Goal: Task Accomplishment & Management: Use online tool/utility

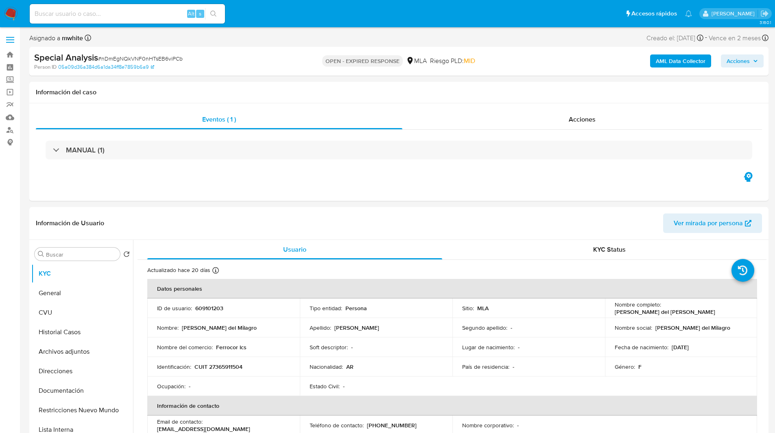
select select "10"
click at [505, 22] on ul "Pausado Ver notificaciones Alt s Accesos rápidos Presiona las siguientes teclas…" at bounding box center [361, 13] width 670 height 20
click at [263, 70] on div "Person ID 05a09d36a384d6a1da34ff8e7859b6a9" at bounding box center [154, 66] width 241 height 7
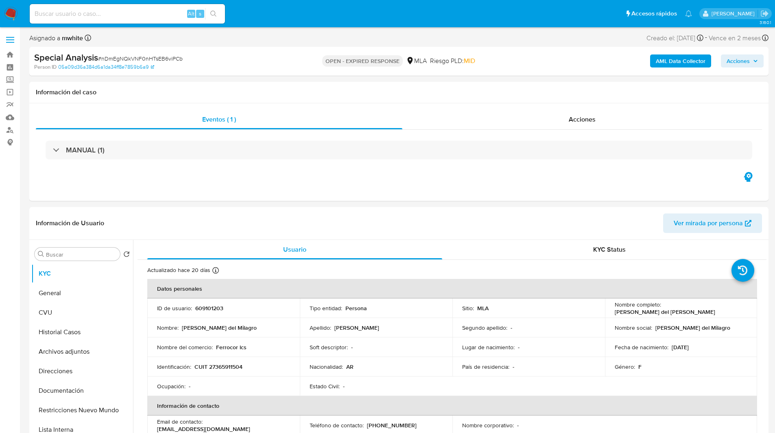
click at [325, 16] on ul "Pausado Ver notificaciones Alt s Accesos rápidos Presiona las siguientes teclas…" at bounding box center [361, 13] width 670 height 20
click at [337, 19] on ul "Pausado Ver notificaciones Alt s Accesos rápidos Presiona las siguientes teclas…" at bounding box center [361, 13] width 670 height 20
click at [344, 17] on ul "Pausado Ver notificaciones Alt s Accesos rápidos Presiona las siguientes teclas…" at bounding box center [361, 13] width 670 height 20
click at [294, 59] on div "OPEN - EXPIRED RESPONSE MLA Riesgo PLD: MID" at bounding box center [398, 61] width 241 height 19
click at [291, 58] on div "OPEN - EXPIRED RESPONSE MLA Riesgo PLD: MID" at bounding box center [398, 61] width 241 height 19
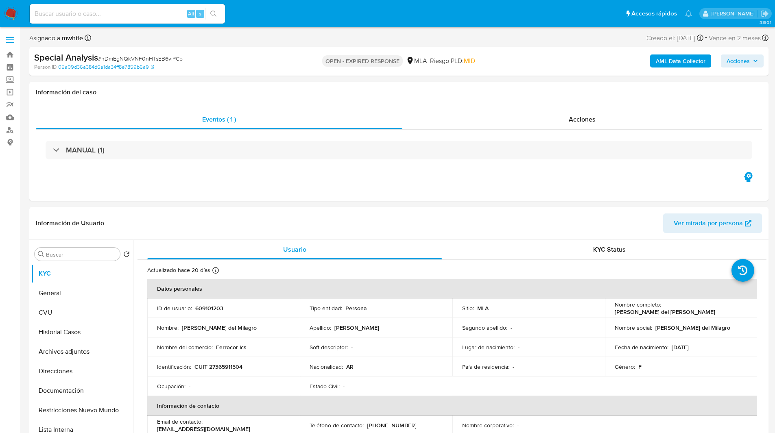
click at [264, 13] on ul "Pausado Ver notificaciones Alt s Accesos rápidos Presiona las siguientes teclas…" at bounding box center [361, 13] width 670 height 20
click at [276, 13] on ul "Pausado Ver notificaciones Alt s Accesos rápidos Presiona las siguientes teclas…" at bounding box center [361, 13] width 670 height 20
click at [335, 16] on ul "Pausado Ver notificaciones Alt s Accesos rápidos Presiona las siguientes teclas…" at bounding box center [361, 13] width 670 height 20
click at [364, 17] on ul "Pausado Ver notificaciones Alt s Accesos rápidos Presiona las siguientes teclas…" at bounding box center [361, 13] width 670 height 20
click at [287, 14] on ul "Pausado Ver notificaciones Alt s Accesos rápidos Presiona las siguientes teclas…" at bounding box center [361, 13] width 670 height 20
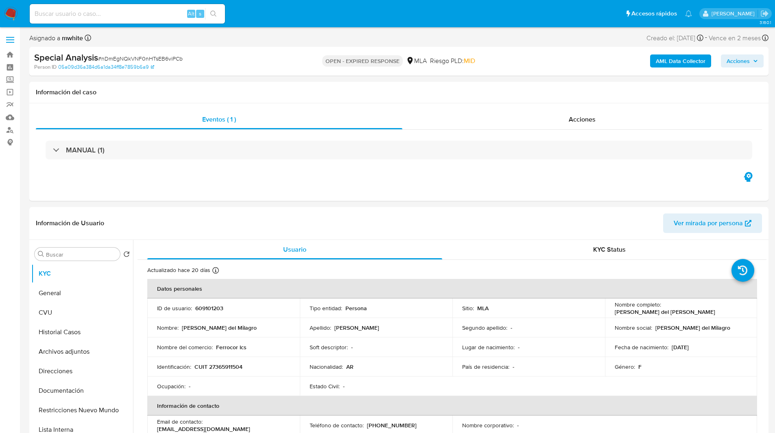
click at [266, 8] on ul "Pausado Ver notificaciones Alt s Accesos rápidos Presiona las siguientes teclas…" at bounding box center [361, 13] width 670 height 20
click at [282, 9] on ul "Pausado Ver notificaciones Alt s Accesos rápidos Presiona las siguientes teclas…" at bounding box center [361, 13] width 670 height 20
click at [279, 48] on div "Special Analysis # nDmEgNQkVNF0nHTsEB6viPCb Person ID 05a09d36a384d6a1da34ff8e7…" at bounding box center [398, 61] width 739 height 29
click at [261, 16] on ul "Pausado Ver notificaciones Alt s Accesos rápidos Presiona las siguientes teclas…" at bounding box center [361, 13] width 670 height 20
click at [268, 15] on ul "Pausado Ver notificaciones Alt s Accesos rápidos Presiona las siguientes teclas…" at bounding box center [361, 13] width 670 height 20
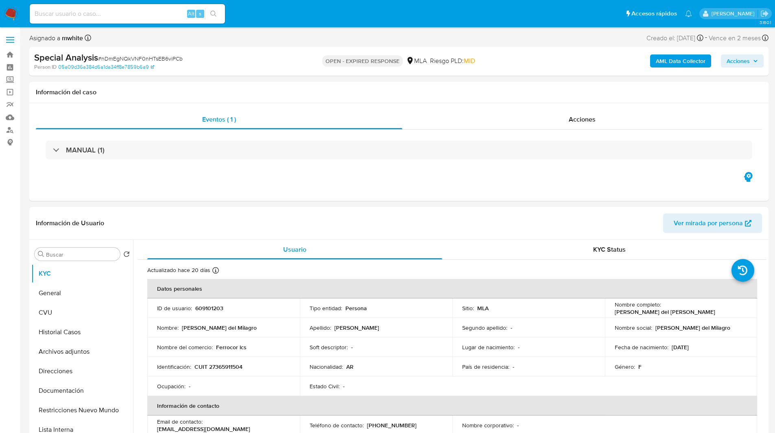
click at [320, 24] on nav "Pausado Ver notificaciones Alt s Accesos rápidos Presiona las siguientes teclas…" at bounding box center [387, 13] width 775 height 27
click at [323, 22] on ul "Pausado Ver notificaciones Alt s Accesos rápidos Presiona las siguientes teclas…" at bounding box center [361, 13] width 670 height 20
click at [292, 15] on ul "Pausado Ver notificaciones Alt s Accesos rápidos Presiona las siguientes teclas…" at bounding box center [361, 13] width 670 height 20
click at [283, 14] on ul "Pausado Ver notificaciones Alt s Accesos rápidos Presiona las siguientes teclas…" at bounding box center [361, 13] width 670 height 20
click at [278, 13] on ul "Pausado Ver notificaciones Alt s Accesos rápidos Presiona las siguientes teclas…" at bounding box center [361, 13] width 670 height 20
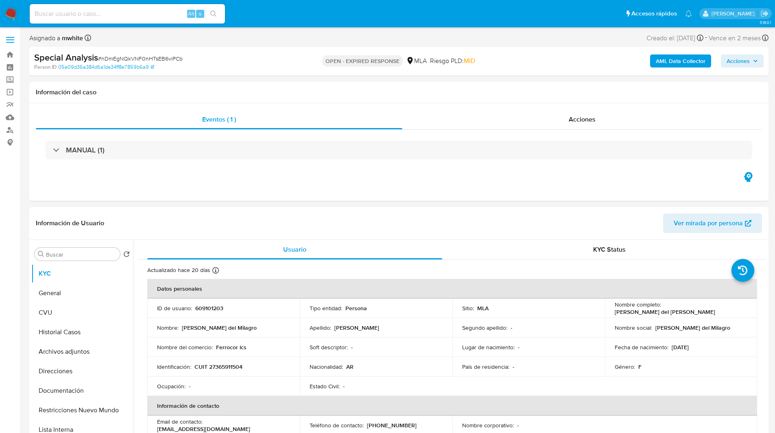
click at [259, 16] on ul "Pausado Ver notificaciones Alt s Accesos rápidos Presiona las siguientes teclas…" at bounding box center [361, 13] width 670 height 20
click at [490, 187] on div "Eventos ( 1 ) Acciones MANUAL (1)" at bounding box center [398, 152] width 739 height 98
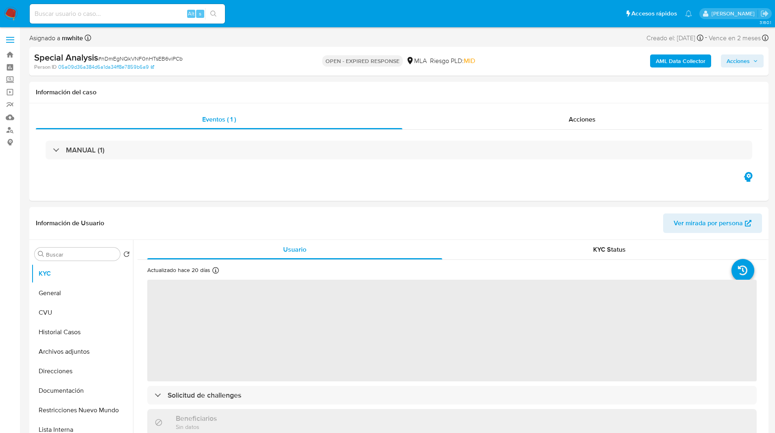
select select "10"
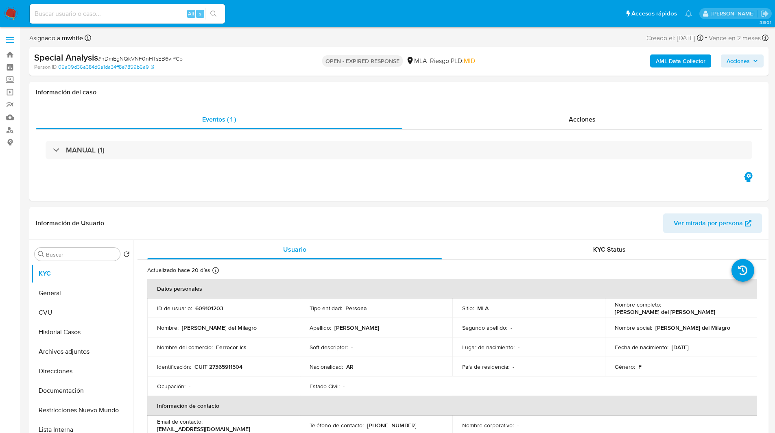
click at [259, 4] on ul "Pausado Ver notificaciones Alt s Accesos rápidos Presiona las siguientes teclas…" at bounding box center [361, 13] width 670 height 20
click at [203, 311] on p "609101203" at bounding box center [209, 308] width 28 height 7
copy p "609101203"
click at [456, 10] on ul "Pausado Ver notificaciones Alt s Accesos rápidos Presiona las siguientes teclas…" at bounding box center [361, 13] width 670 height 20
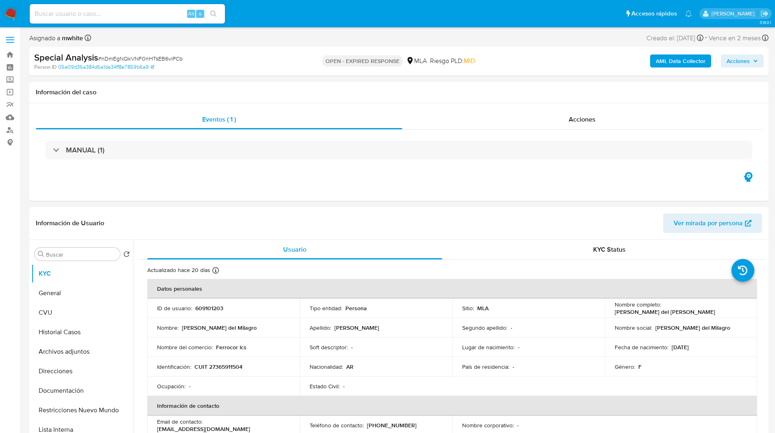
click at [226, 366] on p "CUIT 27365911504" at bounding box center [218, 366] width 48 height 7
copy p "27365911504"
click at [464, 48] on div "Special Analysis # nDmEgNQkVNF0nHTsEB6viPCb Person ID 05a09d36a384d6a1da34ff8e7…" at bounding box center [398, 61] width 739 height 29
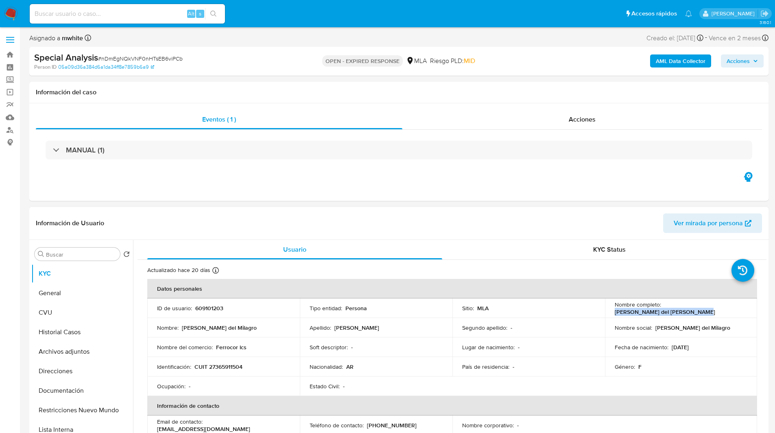
drag, startPoint x: 612, startPoint y: 313, endPoint x: 729, endPoint y: 313, distance: 116.7
click at [729, 313] on div "Nombre completo : Brenda Yanina del Milagro Cruz" at bounding box center [680, 308] width 133 height 15
copy p "[PERSON_NAME] del [PERSON_NAME]"
click at [485, 62] on div "OPEN - EXPIRED RESPONSE MLA Riesgo PLD: MID" at bounding box center [398, 61] width 241 height 19
click at [67, 367] on button "Direcciones" at bounding box center [78, 371] width 95 height 20
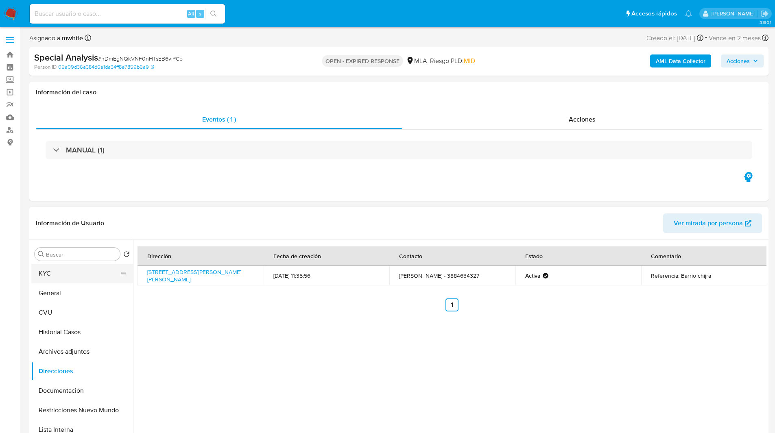
click at [103, 272] on button "KYC" at bounding box center [78, 274] width 95 height 20
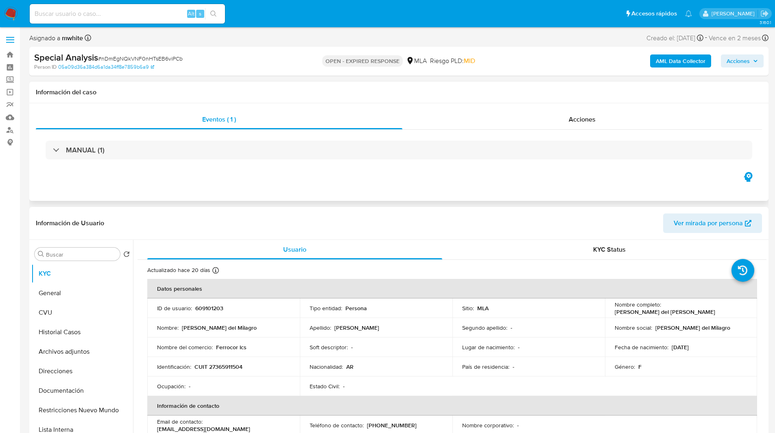
click at [527, 181] on div "Eventos ( 1 ) Acciones MANUAL (1)" at bounding box center [398, 152] width 739 height 98
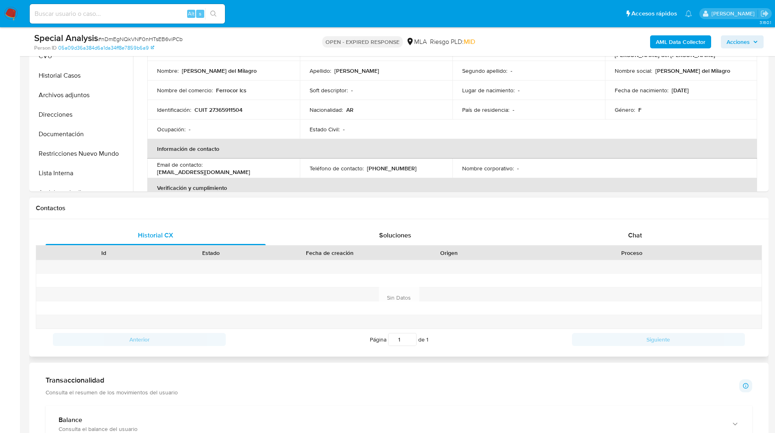
scroll to position [228, 0]
click at [526, 212] on div "Contactos" at bounding box center [398, 208] width 739 height 22
click at [642, 227] on div "Chat" at bounding box center [635, 235] width 220 height 20
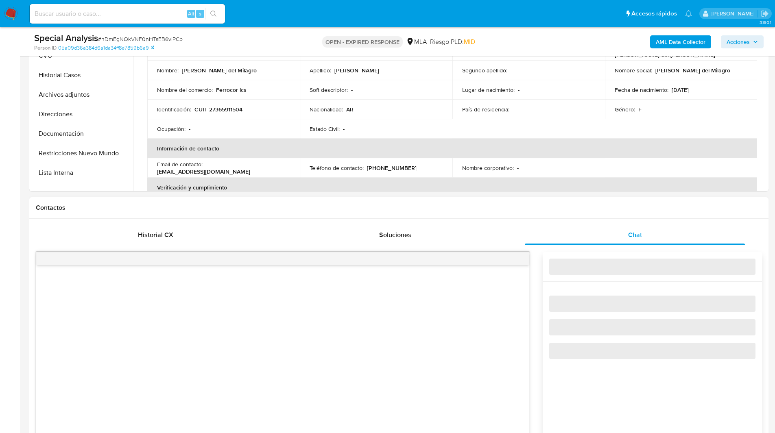
click at [569, 203] on div "Contactos" at bounding box center [398, 208] width 739 height 22
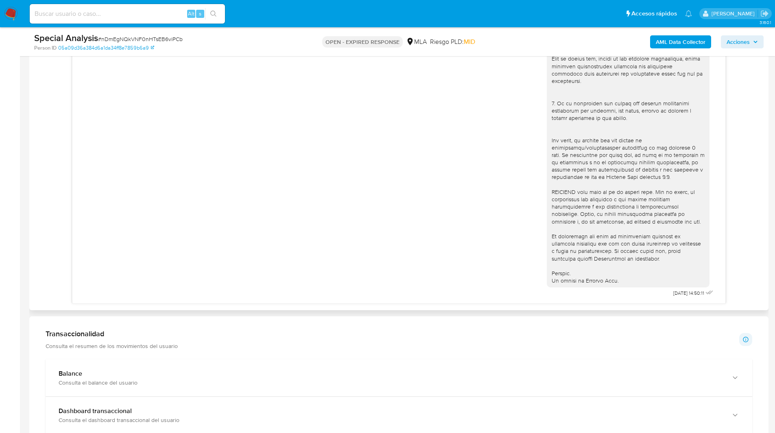
scroll to position [461, 0]
click at [463, 21] on ul "Pausado Ver notificaciones Alt s Accesos rápidos Presiona las siguientes teclas…" at bounding box center [361, 13] width 670 height 20
click at [132, 35] on div "Special Analysis # nDmEgNQkVNF0nHTsEB6viPCb" at bounding box center [154, 38] width 240 height 12
click at [125, 40] on span "# nDmEgNQkVNF0nHTsEB6viPCb" at bounding box center [140, 39] width 85 height 8
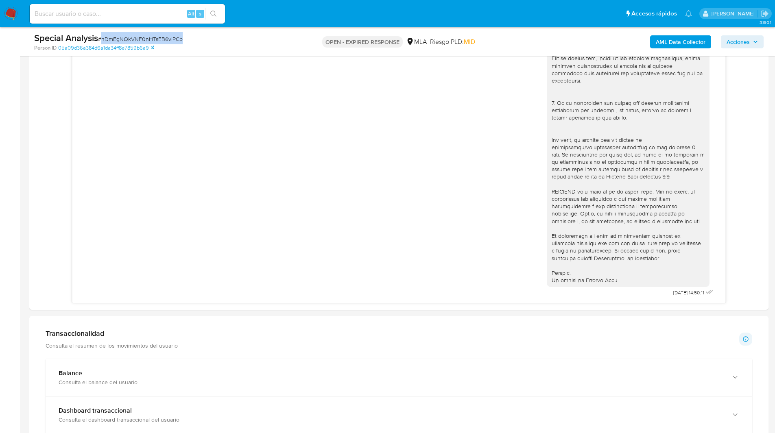
click at [125, 40] on span "# nDmEgNQkVNF0nHTsEB6viPCb" at bounding box center [140, 39] width 85 height 8
click at [13, 14] on img at bounding box center [11, 14] width 14 height 14
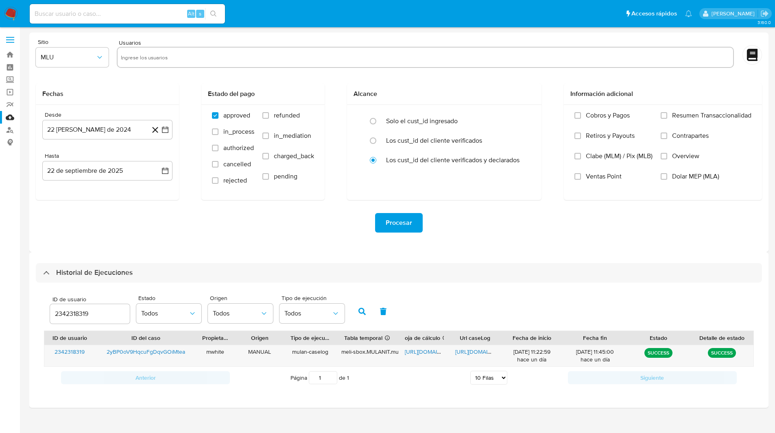
select select "10"
click at [74, 314] on input "2342318319" at bounding box center [90, 314] width 80 height 11
type input "609101203"
click at [353, 311] on button "button" at bounding box center [361, 312] width 21 height 20
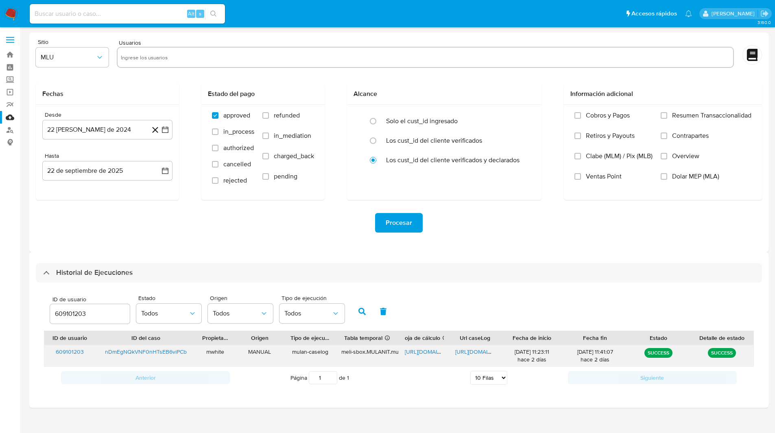
click at [418, 352] on span "https://docs.google.com/spreadsheets/d/1dmgYMa7NbV99ll8PTgmP3eW7M7SQ3jaqllAUvNF…" at bounding box center [433, 352] width 56 height 8
click at [459, 352] on span "https://docs.google.com/document/d/1QfgDnp9AsyPo9uX8xYc4_T9jgaUvW9-e1HUB46MHpIE…" at bounding box center [483, 352] width 56 height 8
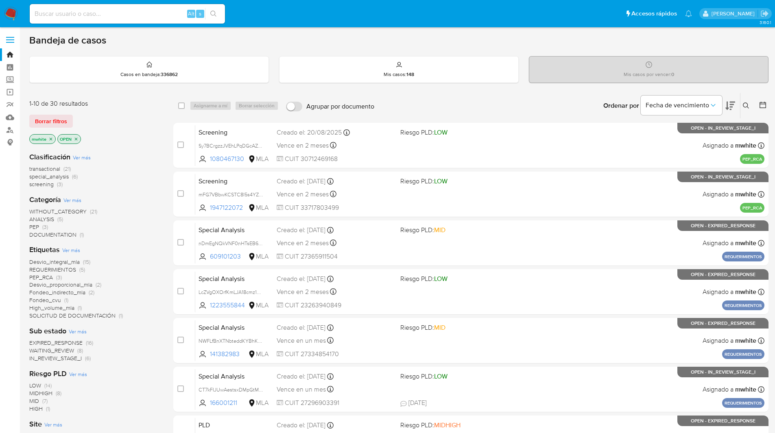
click at [748, 104] on icon at bounding box center [745, 105] width 7 height 7
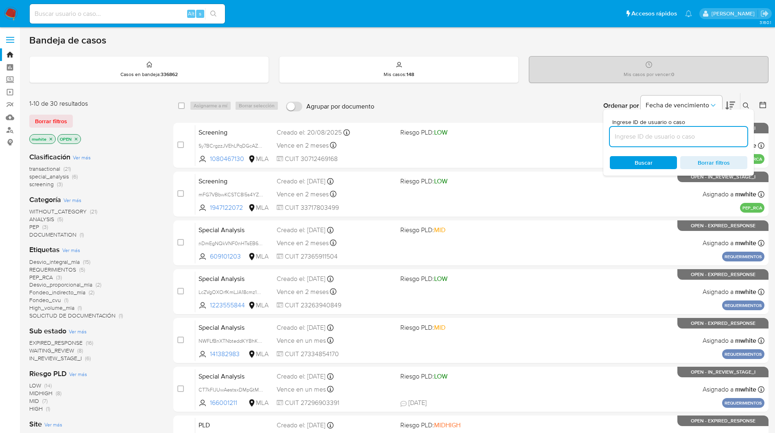
click at [647, 137] on input at bounding box center [678, 136] width 137 height 11
type input "nDmEgNQkVNF0nHTsEB6viPCb"
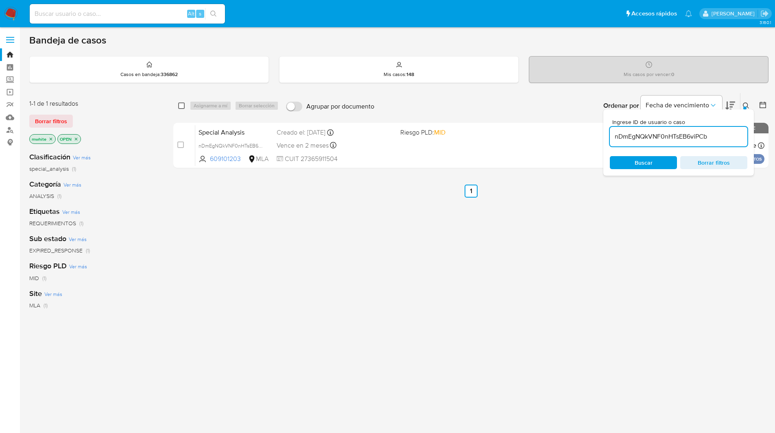
click at [180, 106] on input "checkbox" at bounding box center [181, 105] width 7 height 7
checkbox input "true"
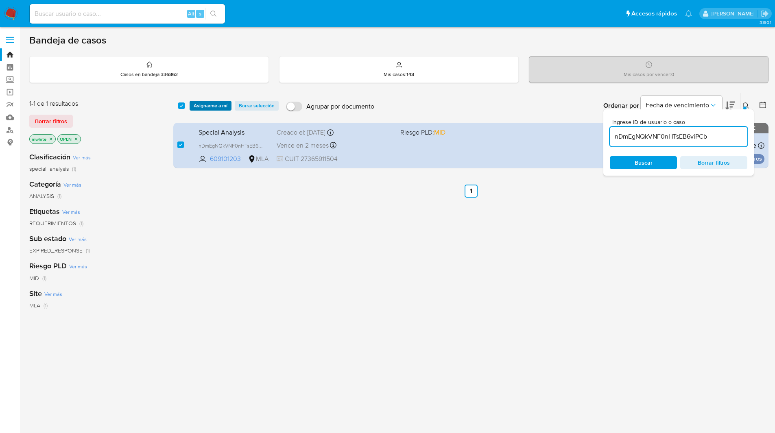
click at [202, 106] on span "Asignarme a mí" at bounding box center [211, 106] width 34 height 8
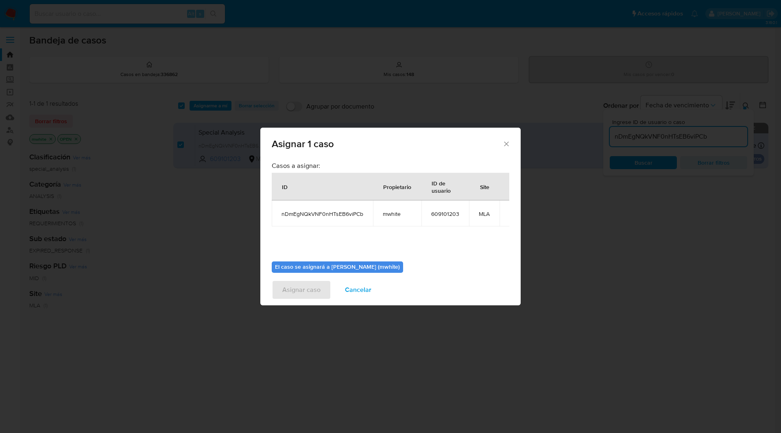
click at [390, 214] on span "mwhite" at bounding box center [397, 213] width 29 height 7
copy span "mwhite"
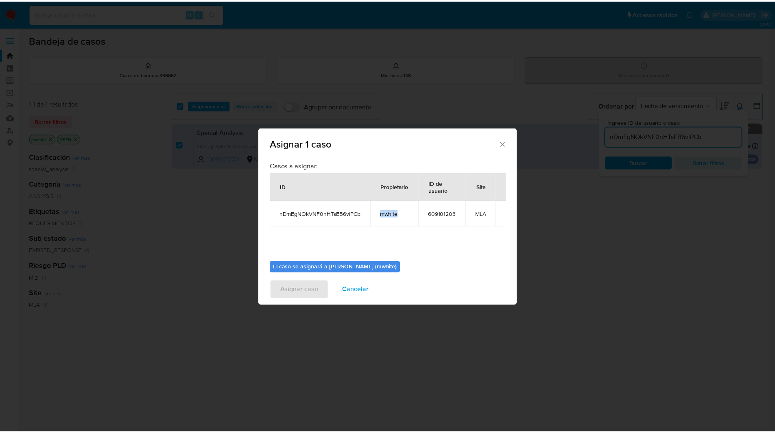
scroll to position [42, 0]
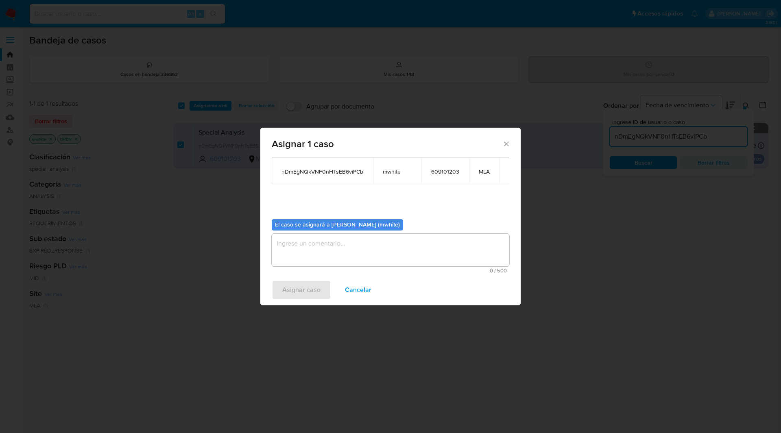
click at [311, 244] on textarea "assign-modal" at bounding box center [390, 250] width 237 height 33
paste textarea "mwhite"
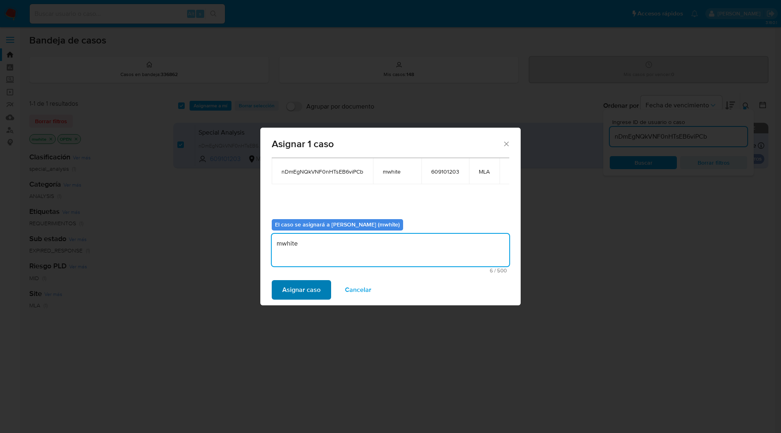
type textarea "mwhite"
click at [296, 286] on span "Asignar caso" at bounding box center [301, 290] width 38 height 18
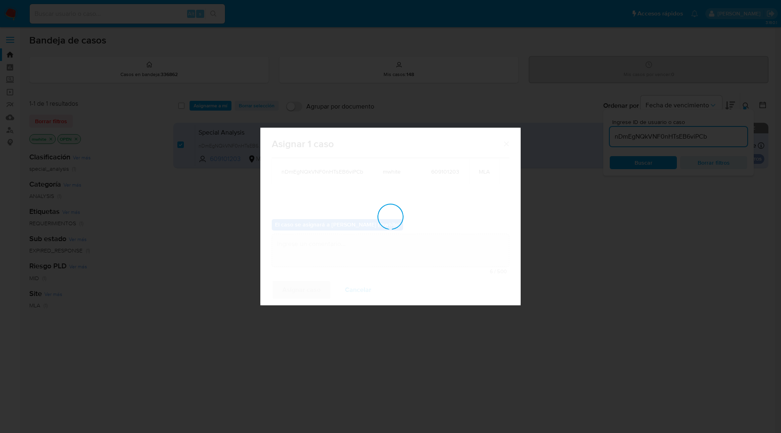
checkbox input "false"
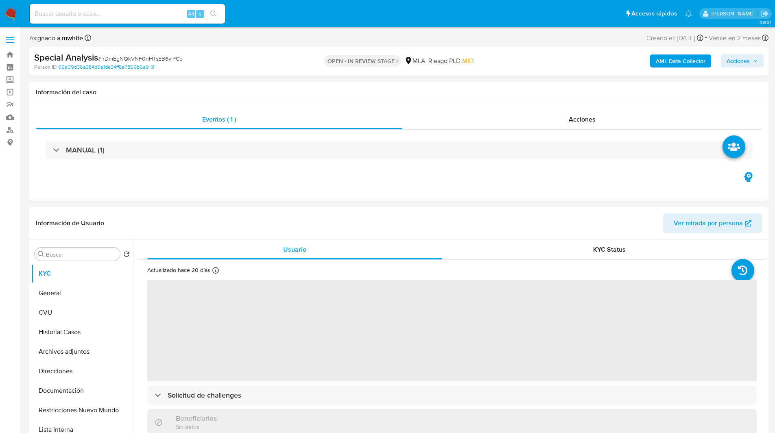
select select "10"
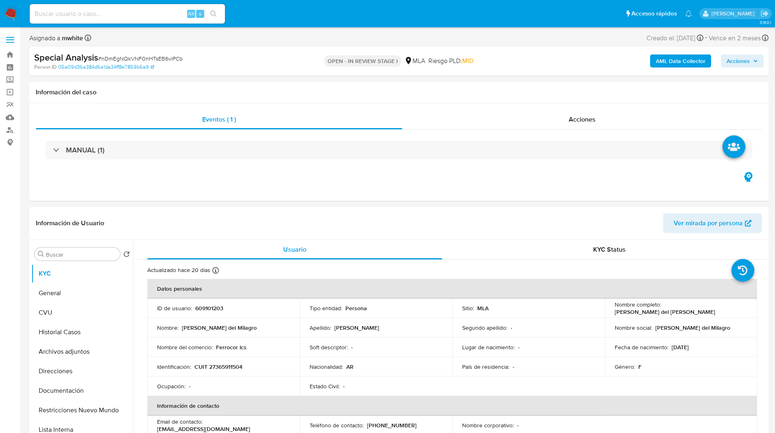
click at [426, 39] on div "Asignado a mwhite Asignado el: [DATE] 14:25:18 Creado el: [DATE] Creado el: [DA…" at bounding box center [398, 40] width 739 height 14
click at [696, 60] on b "AML Data Collector" at bounding box center [680, 60] width 50 height 13
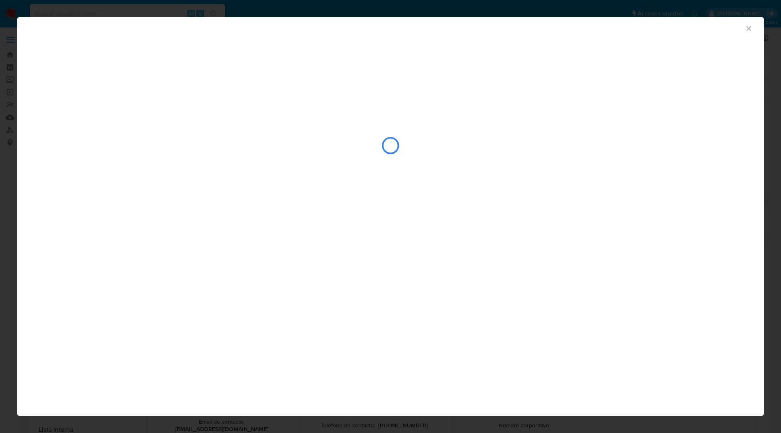
click at [168, 46] on div "closure-recommendation-modal" at bounding box center [390, 120] width 747 height 166
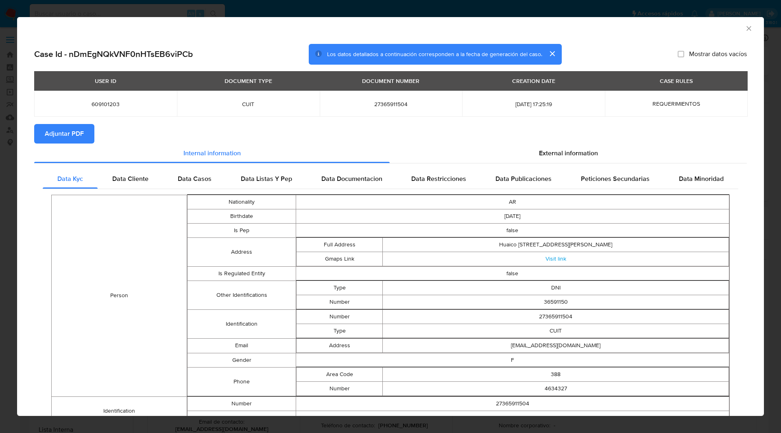
click at [88, 129] on button "Adjuntar PDF" at bounding box center [64, 134] width 60 height 20
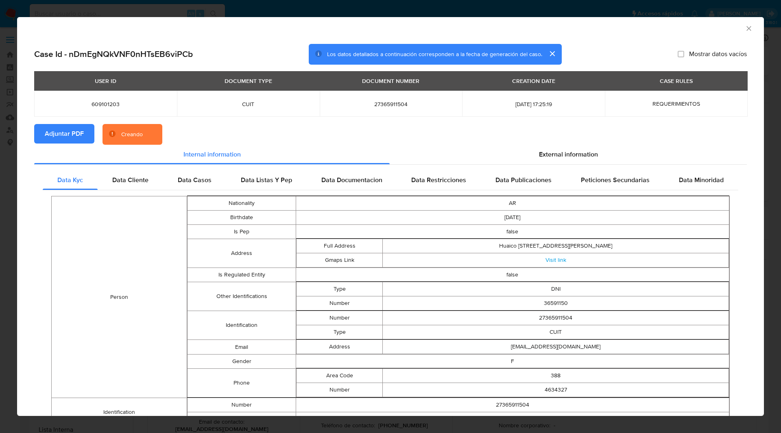
click at [186, 122] on div "USER ID DOCUMENT TYPE DOCUMENT NUMBER CREATION DATE CASE RULES 609101203 CUIT 2…" at bounding box center [390, 97] width 712 height 53
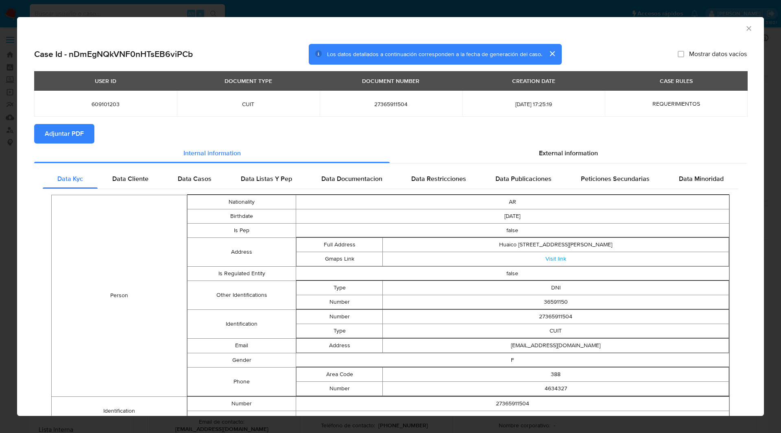
click at [638, 37] on div "Case Id - nDmEgNQkVNF0nHTsEB6viPCb Los datos detallados a continuación correspo…" at bounding box center [390, 337] width 747 height 601
click at [744, 27] on icon "Cerrar ventana" at bounding box center [748, 28] width 8 height 8
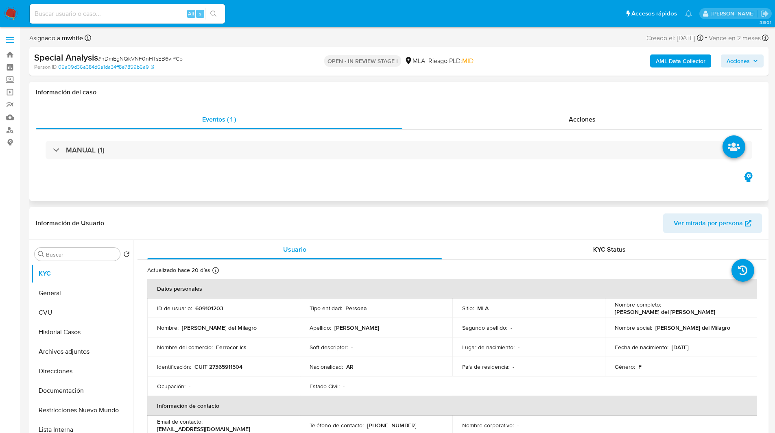
click at [459, 187] on div "Eventos ( 1 ) Acciones MANUAL (1)" at bounding box center [398, 152] width 739 height 98
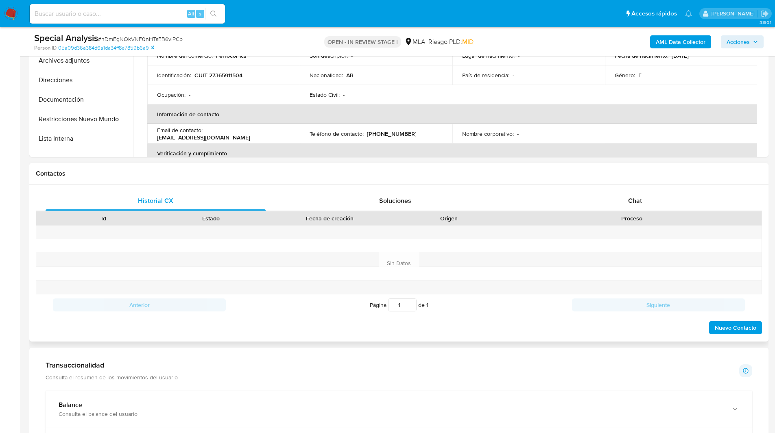
scroll to position [277, 0]
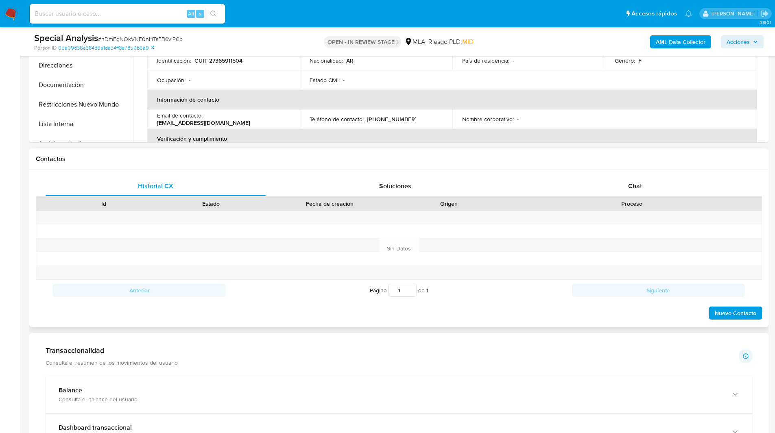
click at [644, 196] on div "Id Estado Fecha de creación Origen Proceso" at bounding box center [399, 203] width 726 height 14
click at [613, 184] on div "Chat" at bounding box center [635, 186] width 220 height 20
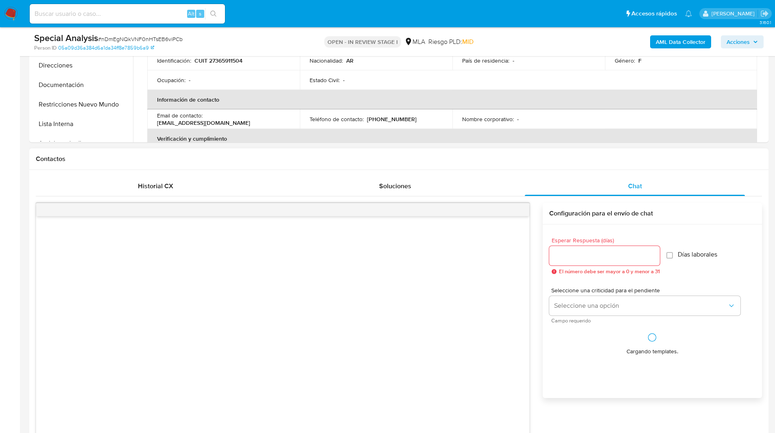
click at [538, 165] on div "Contactos" at bounding box center [398, 159] width 739 height 22
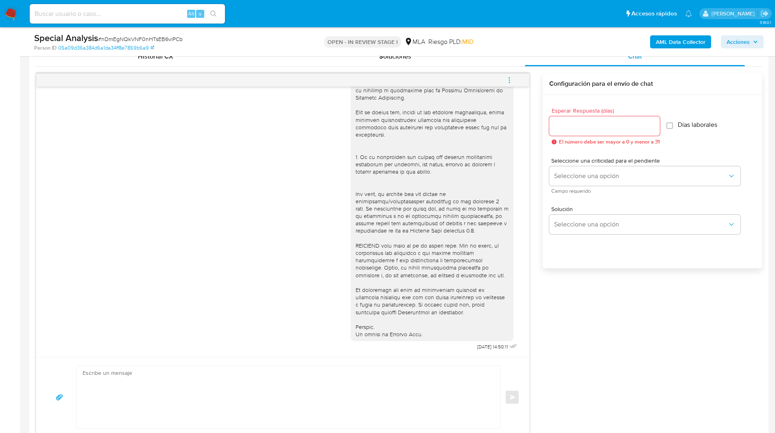
scroll to position [409, 0]
click at [508, 76] on icon "menu-action" at bounding box center [508, 77] width 7 height 7
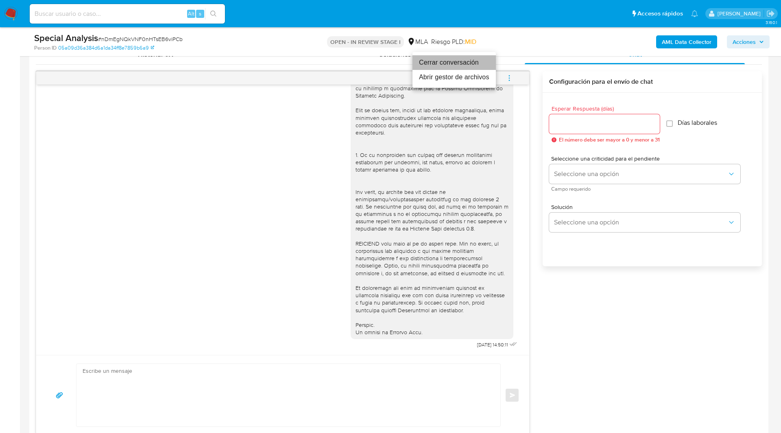
click at [458, 65] on li "Cerrar conversación" at bounding box center [453, 62] width 83 height 15
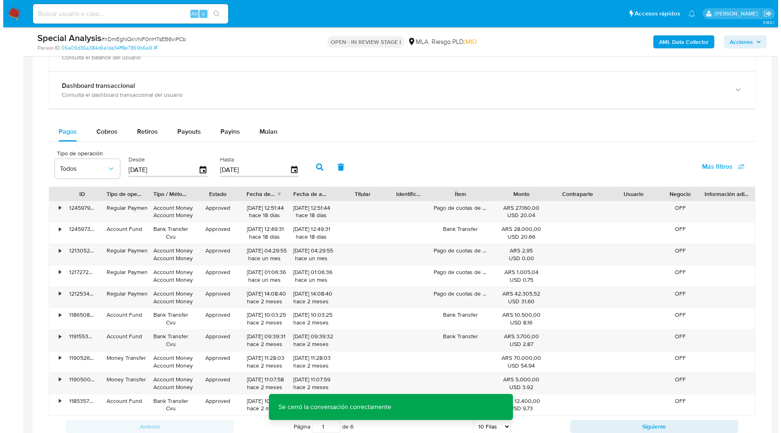
scroll to position [1261, 0]
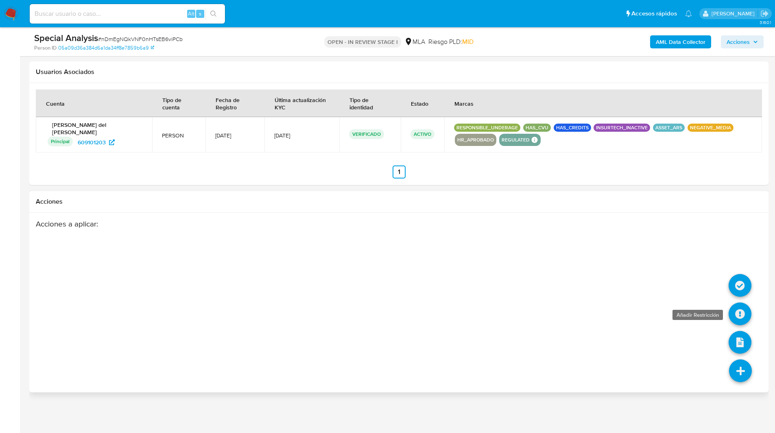
click at [740, 316] on icon at bounding box center [739, 314] width 23 height 23
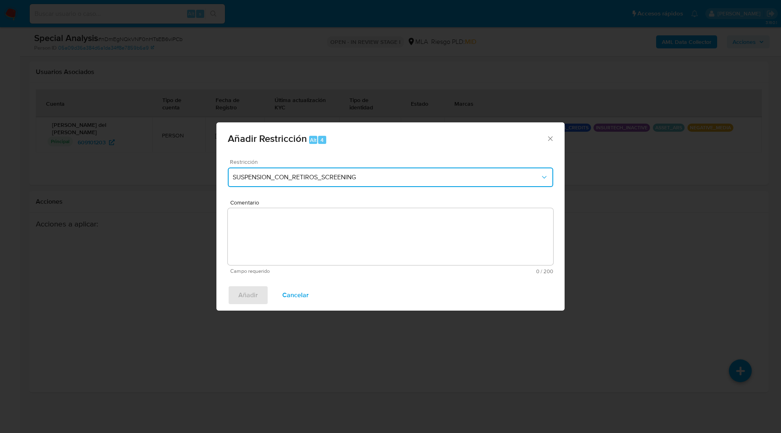
click at [300, 176] on span "SUSPENSION_CON_RETIROS_SCREENING" at bounding box center [386, 177] width 307 height 8
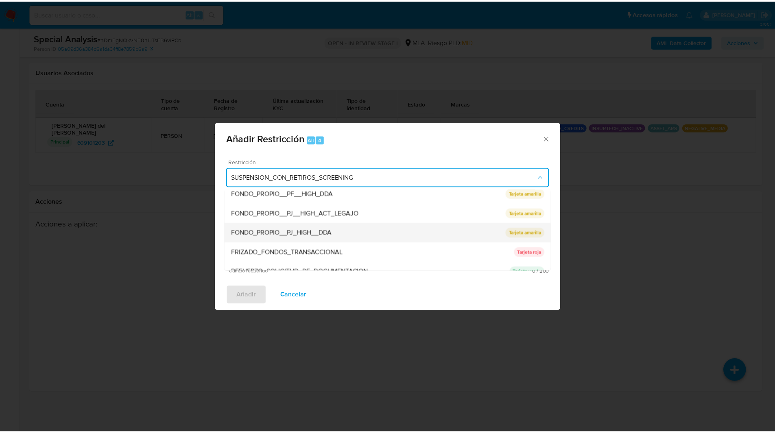
scroll to position [172, 0]
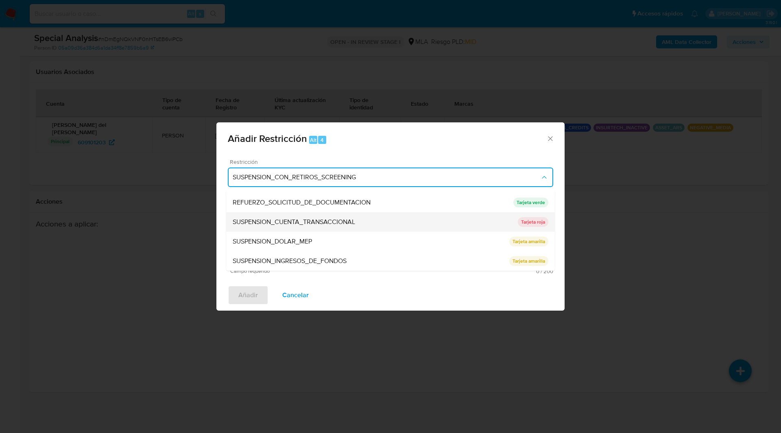
click at [295, 218] on span "SUSPENSION_CUENTA_TRANSACCIONAL" at bounding box center [294, 222] width 122 height 8
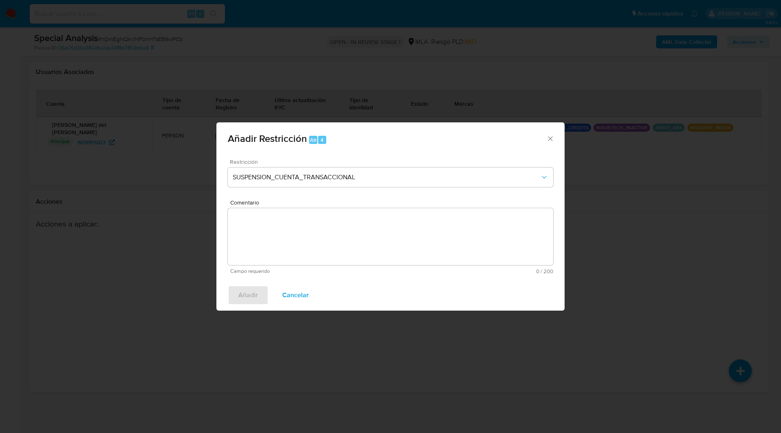
click at [348, 224] on textarea "Comentario" at bounding box center [390, 236] width 325 height 57
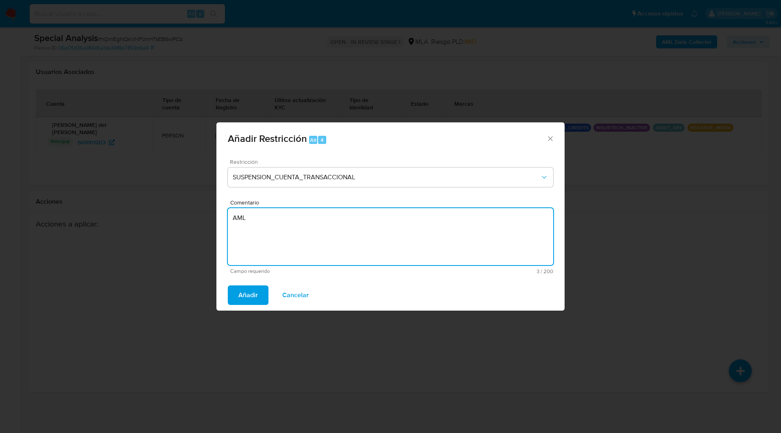
type textarea "AML"
click at [239, 285] on div "Añadir Cancelar" at bounding box center [390, 295] width 348 height 31
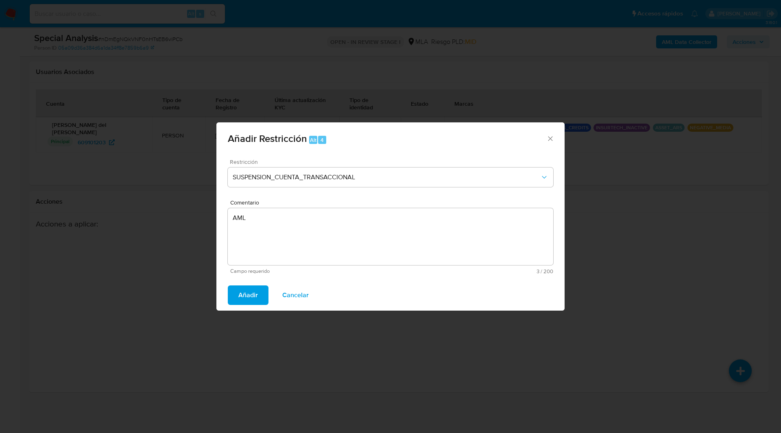
click at [246, 293] on span "Añadir" at bounding box center [248, 295] width 20 height 18
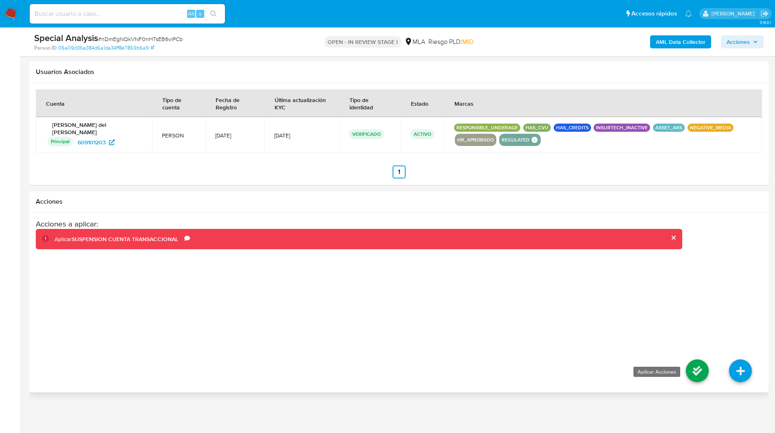
click at [695, 365] on icon at bounding box center [697, 370] width 23 height 23
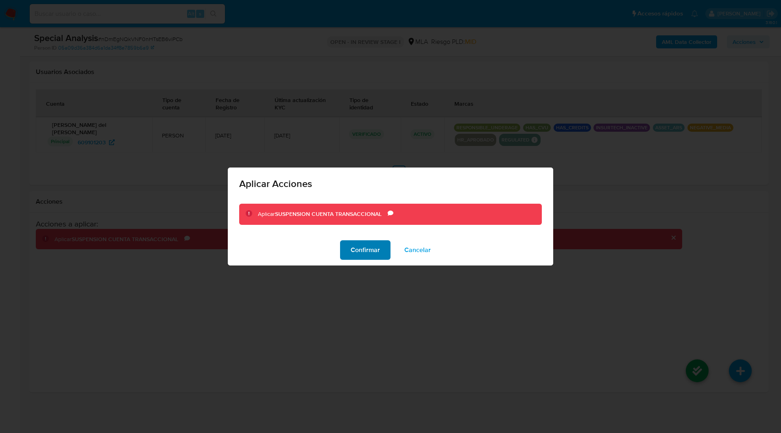
click at [366, 249] on span "Confirmar" at bounding box center [364, 250] width 29 height 18
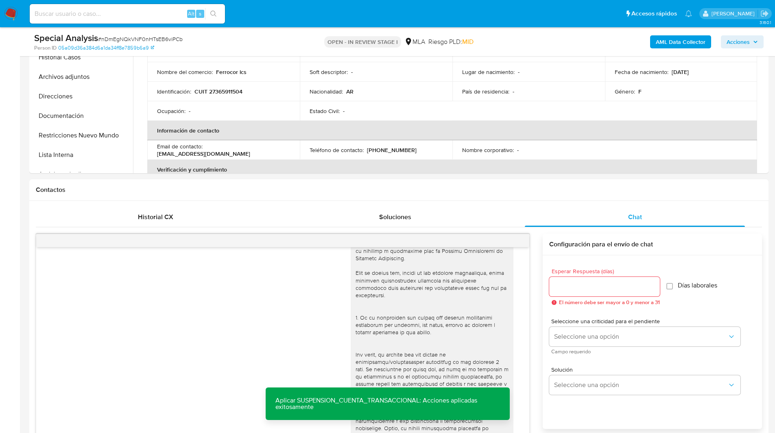
scroll to position [0, 0]
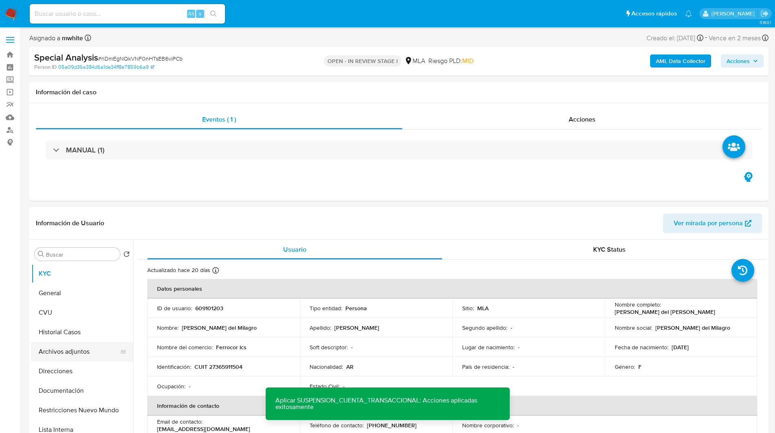
click at [70, 354] on button "Archivos adjuntos" at bounding box center [78, 352] width 95 height 20
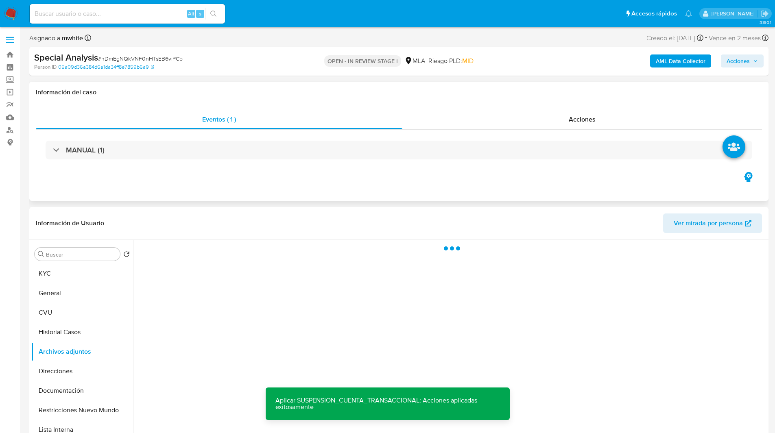
click at [505, 182] on div "Eventos ( 1 ) Acciones MANUAL (1)" at bounding box center [398, 152] width 739 height 98
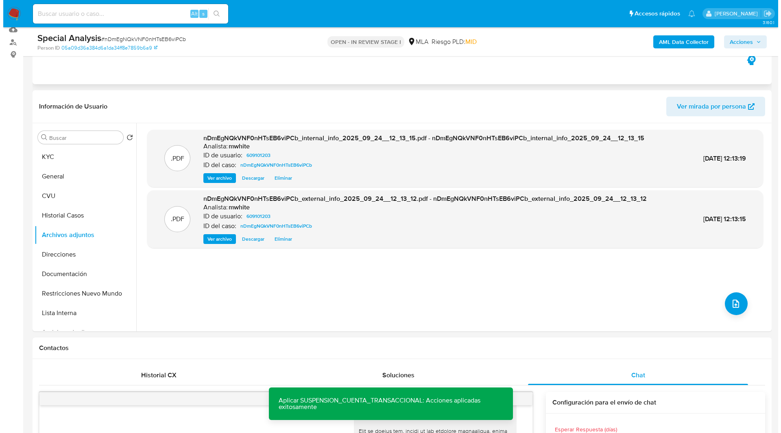
scroll to position [88, 0]
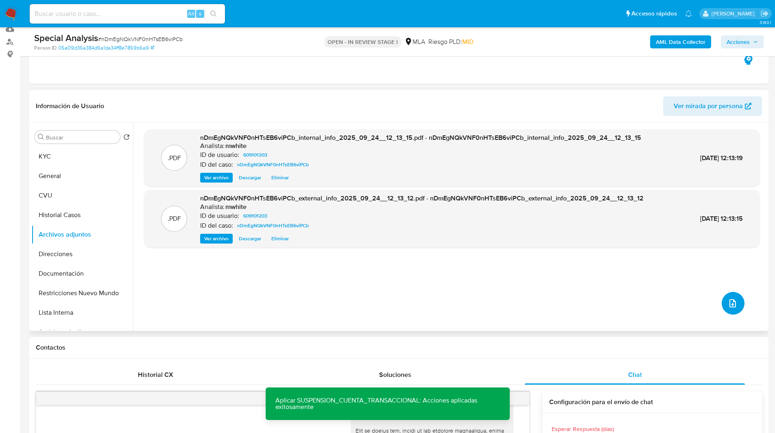
click at [729, 300] on icon "upload-file" at bounding box center [732, 303] width 10 height 10
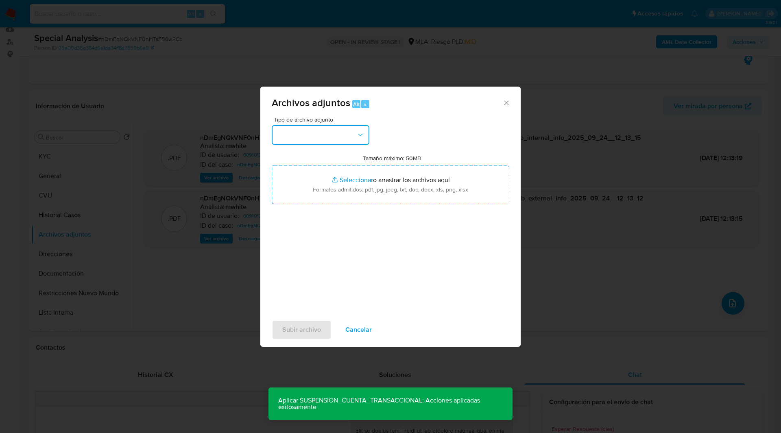
click at [316, 137] on button "button" at bounding box center [321, 135] width 98 height 20
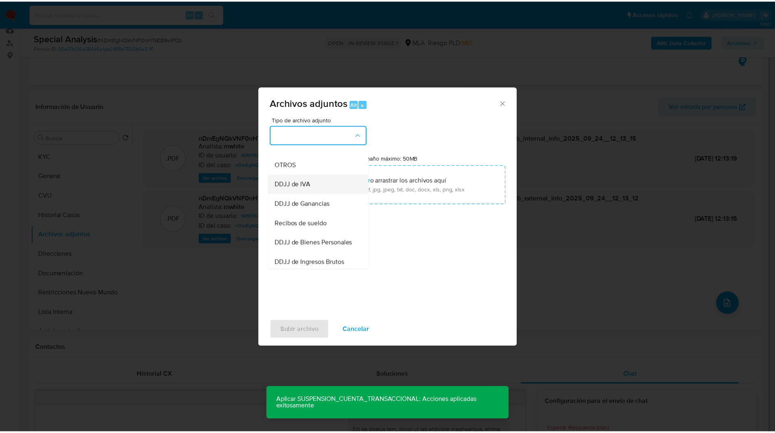
scroll to position [148, 0]
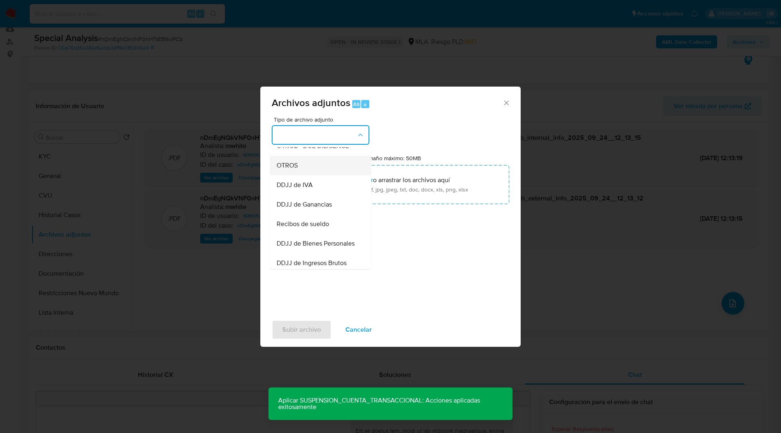
click at [285, 170] on span "OTROS" at bounding box center [286, 165] width 21 height 8
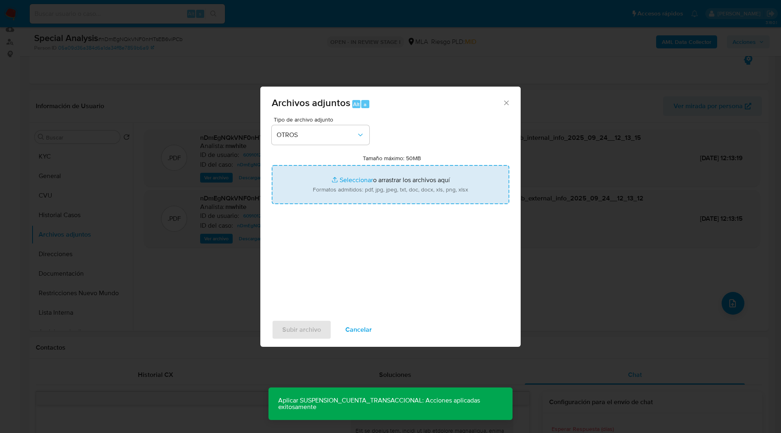
type input "C:\fakepath\Caselog nDmEgNQkVNF0nHTsEB6viPCb_2025_09_22_10_38_27.docx"
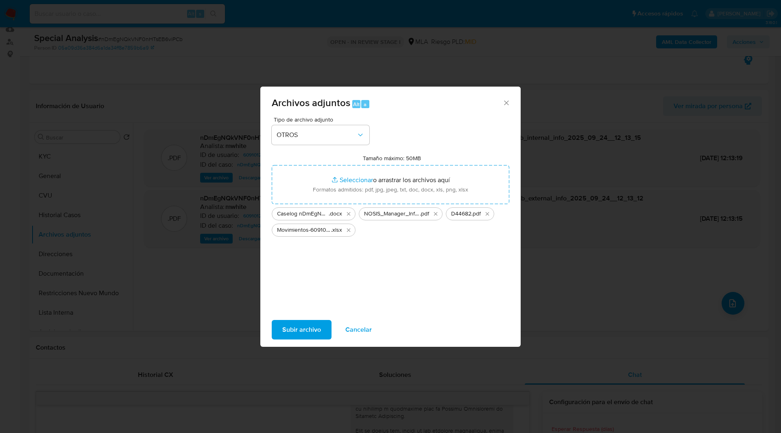
click at [315, 322] on span "Subir archivo" at bounding box center [301, 330] width 39 height 18
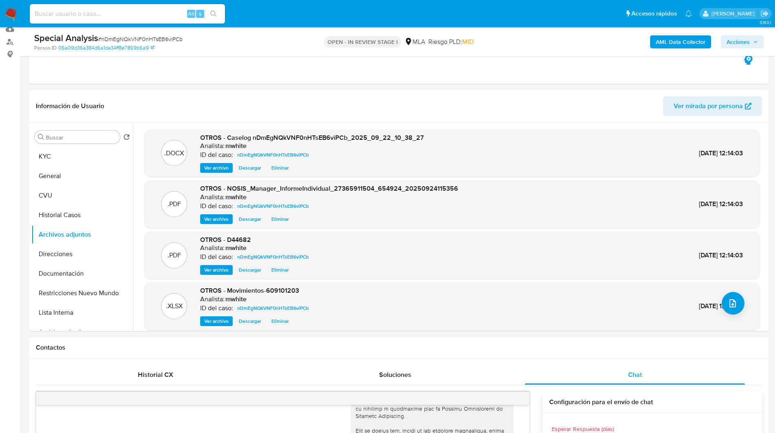
click at [740, 44] on span "Acciones" at bounding box center [737, 41] width 23 height 13
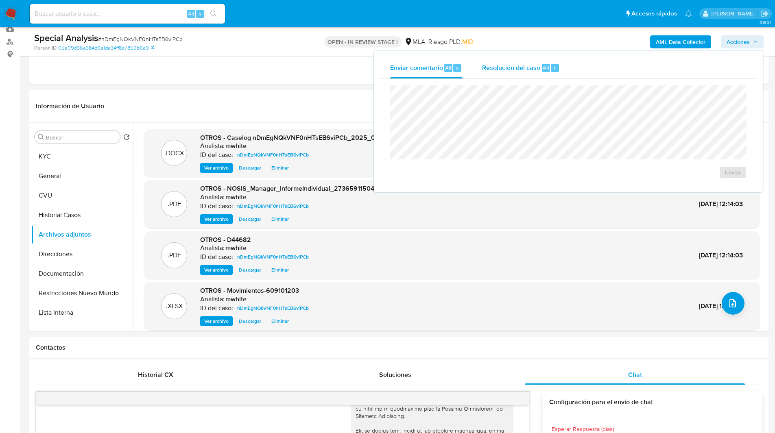
click at [534, 70] on span "Resolución del caso" at bounding box center [511, 67] width 58 height 9
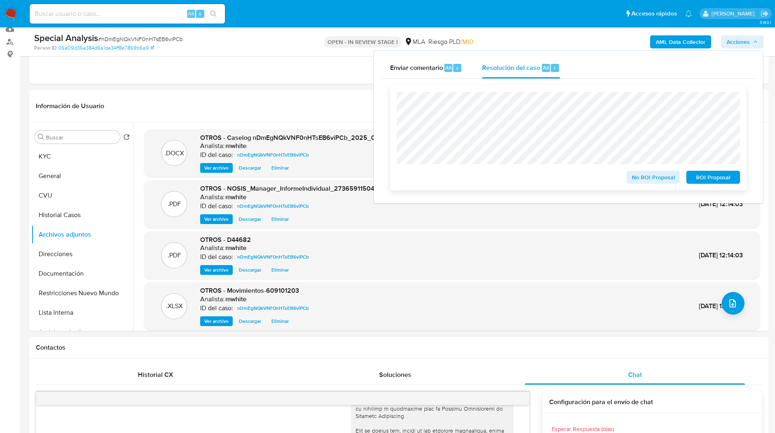
click at [718, 182] on span "ROI Proposal" at bounding box center [713, 177] width 42 height 11
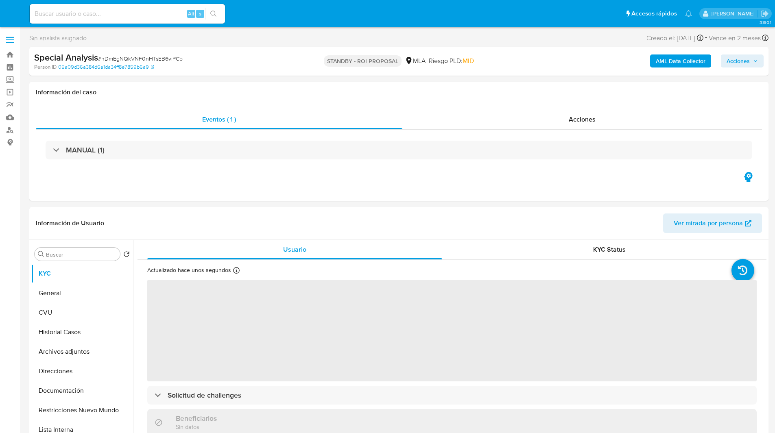
select select "10"
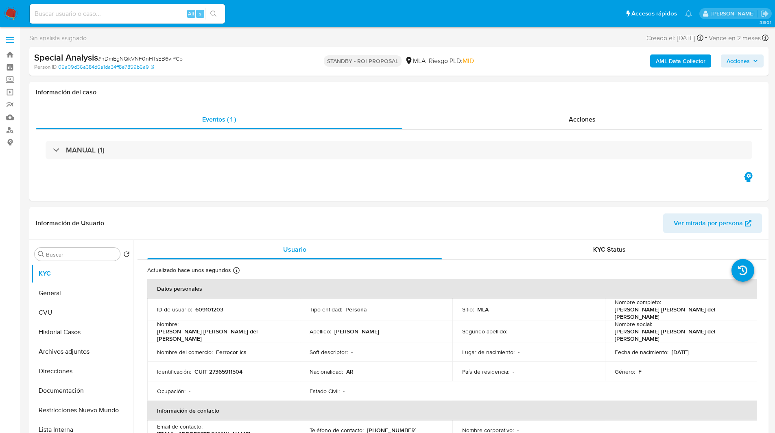
click at [283, 14] on ul "Pausado Ver notificaciones Alt s Accesos rápidos Presiona las siguientes teclas…" at bounding box center [361, 13] width 670 height 20
click at [246, 20] on ul "Pausado Ver notificaciones Alt s Accesos rápidos Presiona las siguientes teclas…" at bounding box center [361, 13] width 670 height 20
click at [257, 7] on ul "Pausado Ver notificaciones Alt s Accesos rápidos Presiona las siguientes teclas…" at bounding box center [361, 13] width 670 height 20
click at [261, 7] on ul "Pausado Ver notificaciones Alt s Accesos rápidos Presiona las siguientes teclas…" at bounding box center [361, 13] width 670 height 20
